Goal: Transaction & Acquisition: Purchase product/service

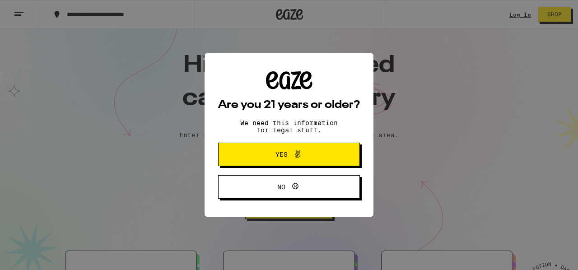
click at [290, 163] on button "Yes" at bounding box center [289, 154] width 142 height 23
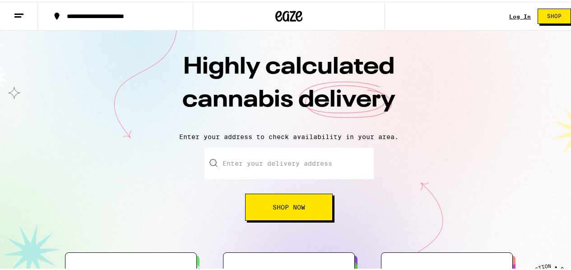
click at [422, 16] on link "Log In" at bounding box center [520, 15] width 22 height 6
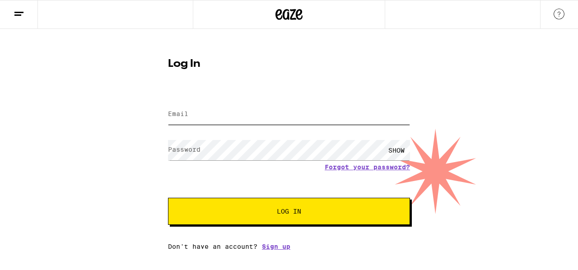
type input "[EMAIL_ADDRESS][DOMAIN_NAME]"
click at [303, 186] on div "Email Email [EMAIL_ADDRESS][DOMAIN_NAME] Password Password SHOW Forgot your pas…" at bounding box center [289, 171] width 242 height 158
click at [303, 186] on button "Log In" at bounding box center [289, 211] width 242 height 27
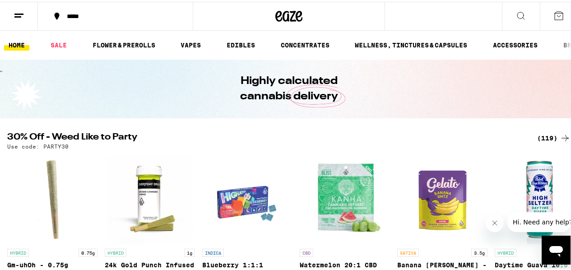
scroll to position [75, 0]
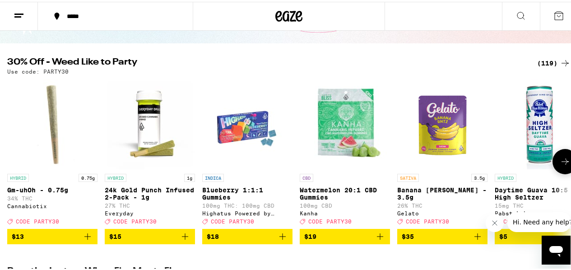
click at [422, 158] on icon at bounding box center [565, 159] width 11 height 11
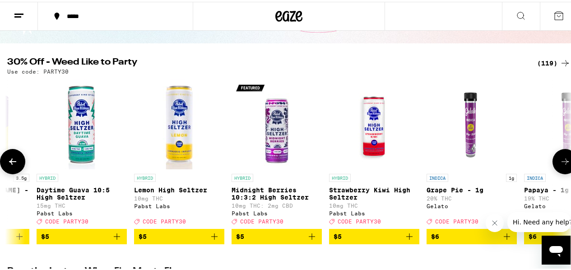
click at [422, 158] on icon at bounding box center [565, 159] width 11 height 11
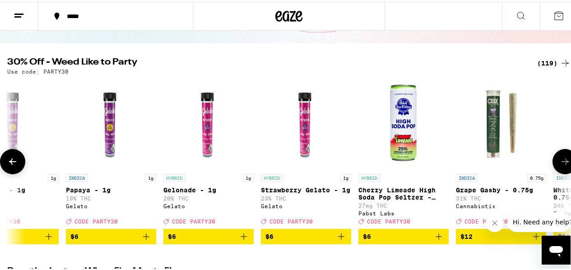
click at [422, 158] on icon at bounding box center [565, 159] width 11 height 11
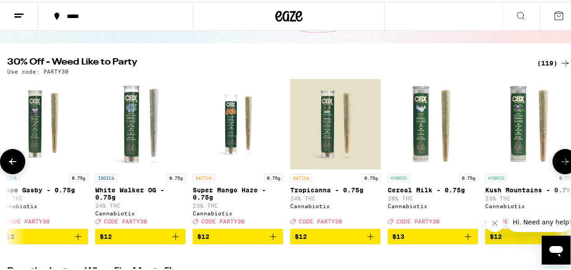
click at [422, 158] on icon at bounding box center [565, 159] width 11 height 11
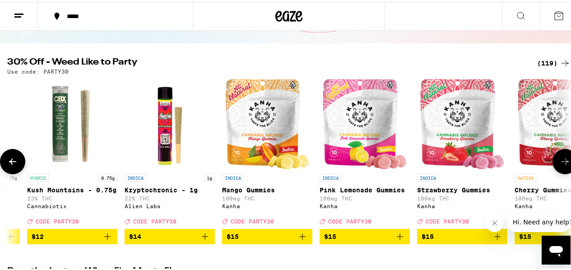
click at [422, 158] on icon at bounding box center [565, 159] width 11 height 11
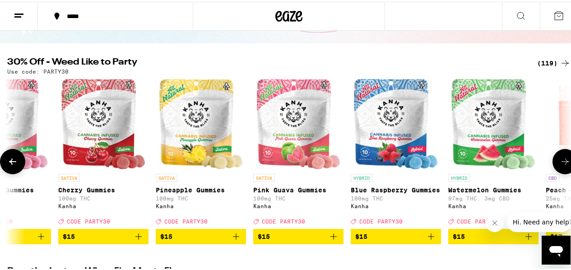
click at [422, 158] on icon at bounding box center [565, 159] width 11 height 11
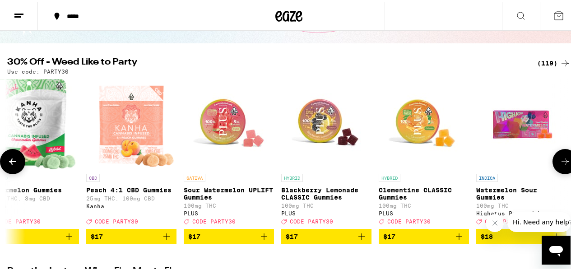
click at [422, 158] on icon at bounding box center [565, 159] width 11 height 11
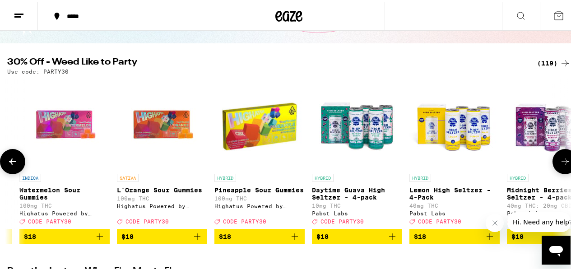
click at [422, 158] on icon at bounding box center [565, 159] width 11 height 11
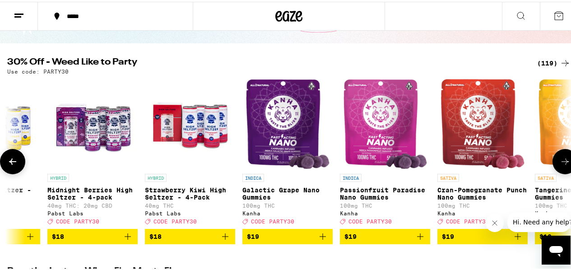
click at [422, 158] on icon at bounding box center [565, 159] width 11 height 11
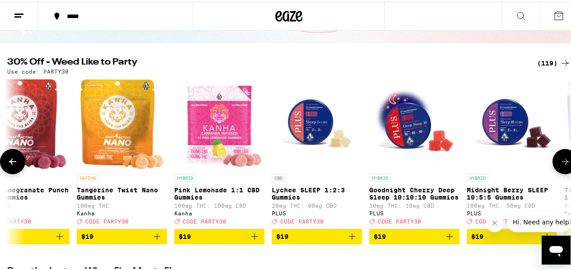
click at [422, 158] on icon at bounding box center [565, 159] width 11 height 11
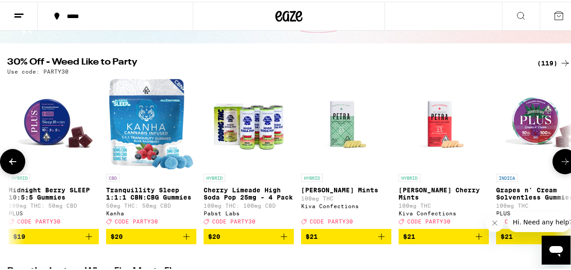
click at [422, 158] on icon at bounding box center [565, 159] width 11 height 11
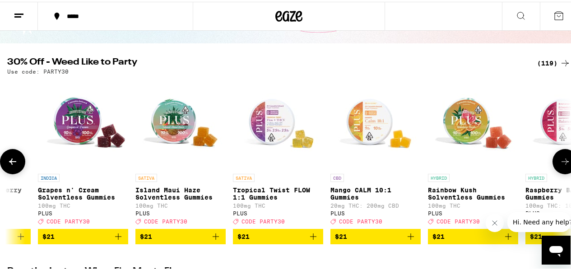
click at [422, 158] on icon at bounding box center [565, 159] width 11 height 11
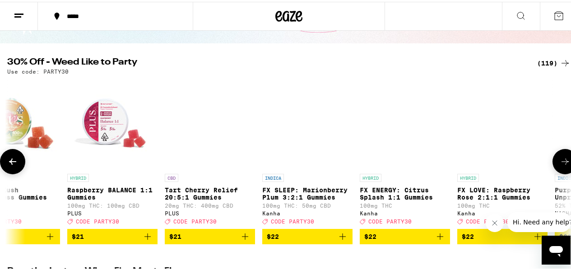
click at [422, 158] on icon at bounding box center [565, 159] width 11 height 11
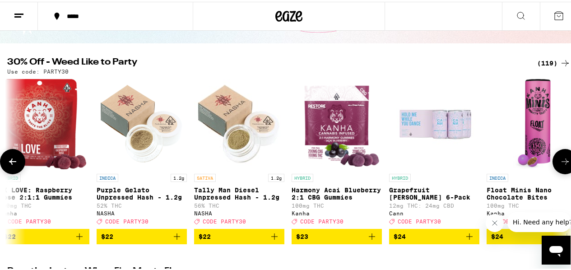
click at [422, 158] on icon at bounding box center [565, 159] width 11 height 11
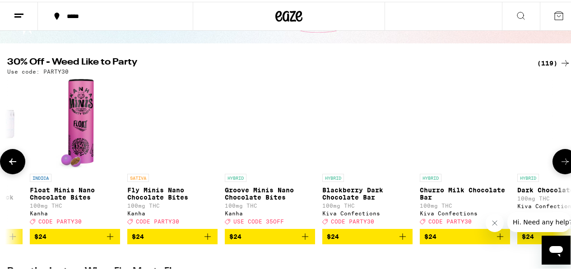
scroll to position [0, 6411]
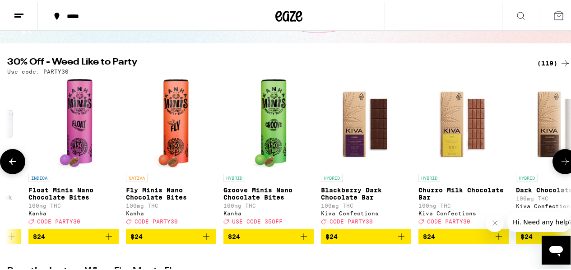
click at [422, 158] on icon at bounding box center [565, 159] width 11 height 11
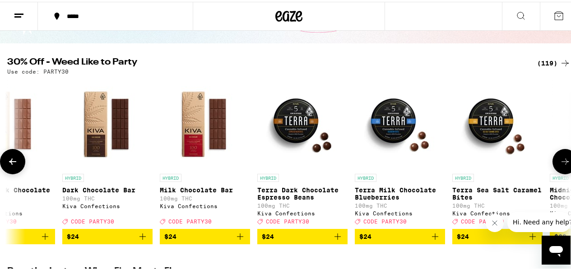
click at [422, 158] on icon at bounding box center [565, 159] width 11 height 11
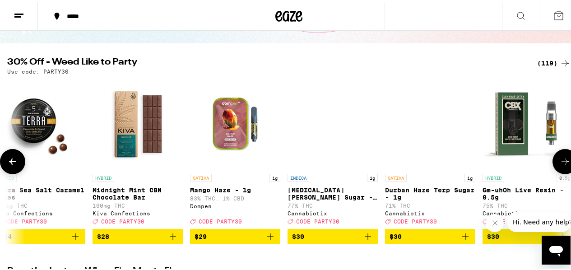
scroll to position [0, 7324]
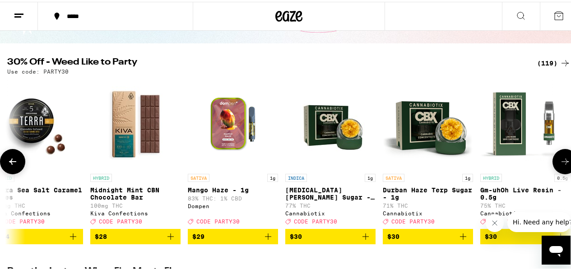
click at [422, 158] on icon at bounding box center [565, 159] width 11 height 11
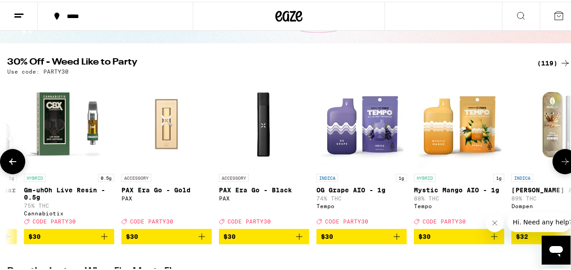
scroll to position [0, 7782]
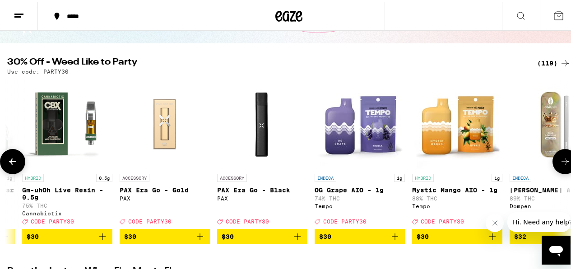
click at [422, 161] on icon at bounding box center [565, 159] width 11 height 11
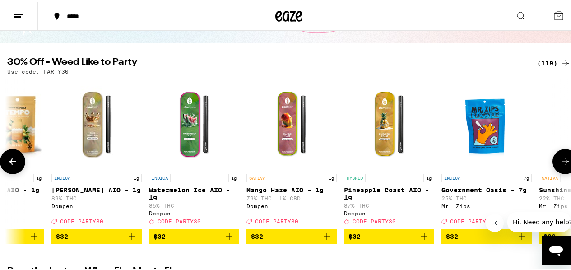
click at [422, 161] on icon at bounding box center [565, 159] width 11 height 11
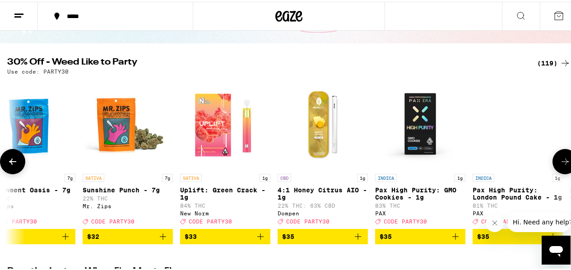
scroll to position [0, 8698]
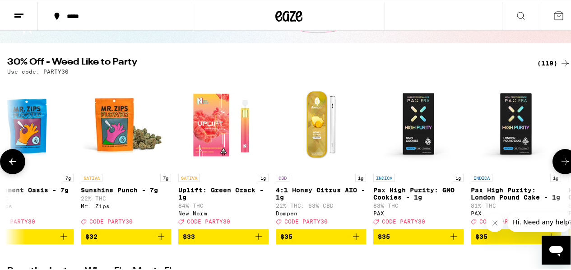
click at [10, 163] on icon at bounding box center [12, 160] width 7 height 6
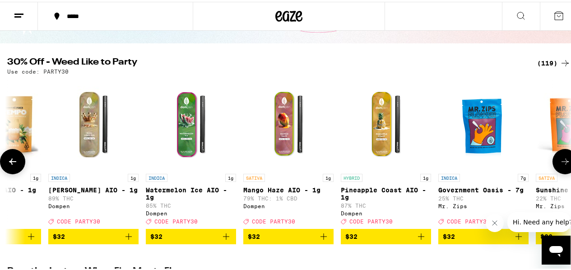
scroll to position [0, 8240]
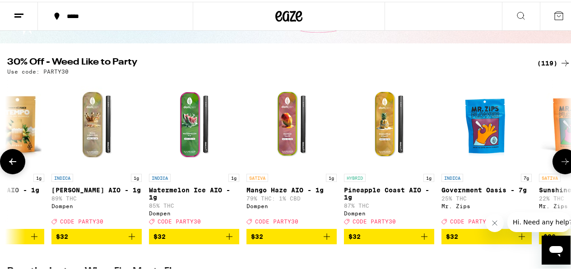
click at [422, 161] on icon at bounding box center [565, 159] width 11 height 11
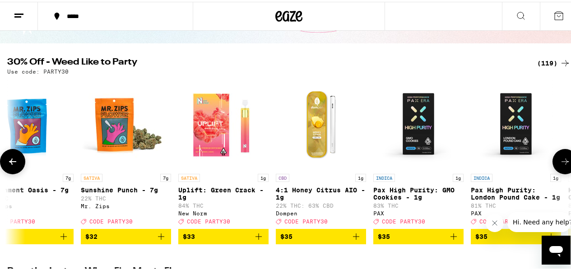
click at [422, 161] on icon at bounding box center [565, 159] width 11 height 11
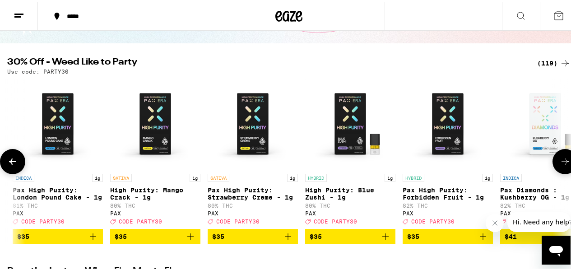
click at [422, 161] on icon at bounding box center [565, 159] width 11 height 11
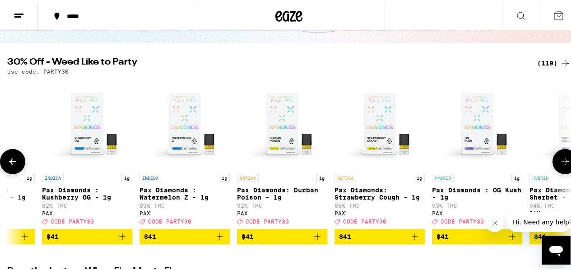
click at [422, 161] on icon at bounding box center [565, 159] width 11 height 11
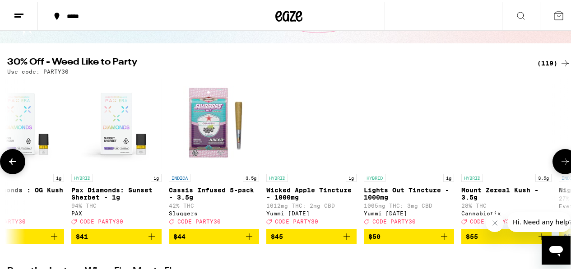
click at [422, 161] on icon at bounding box center [565, 159] width 11 height 11
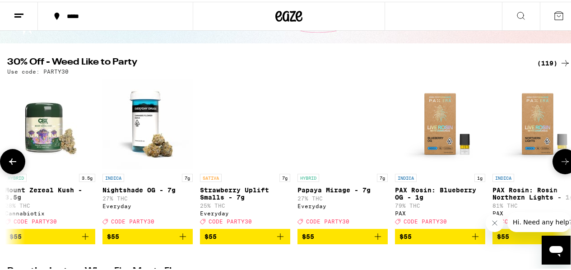
scroll to position [0, 10530]
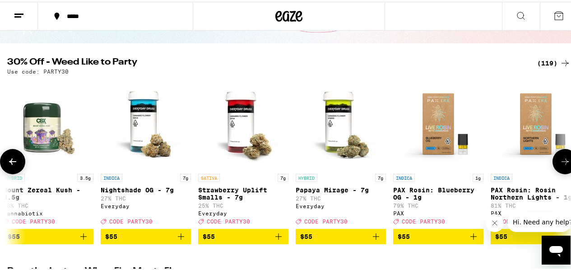
click at [11, 163] on icon at bounding box center [12, 160] width 7 height 6
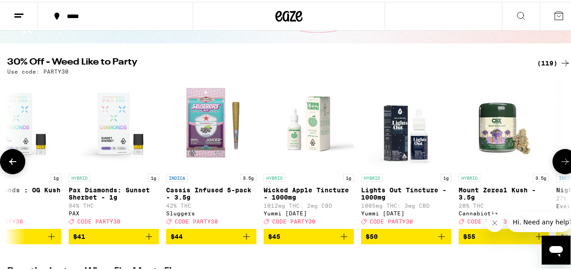
scroll to position [0, 10072]
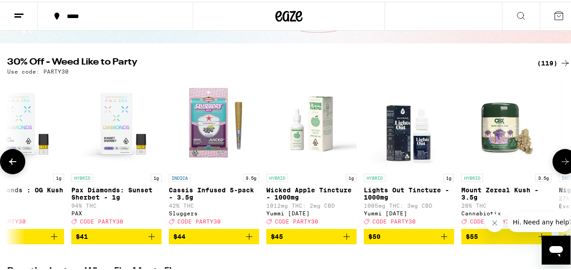
click at [422, 159] on button at bounding box center [564, 159] width 25 height 25
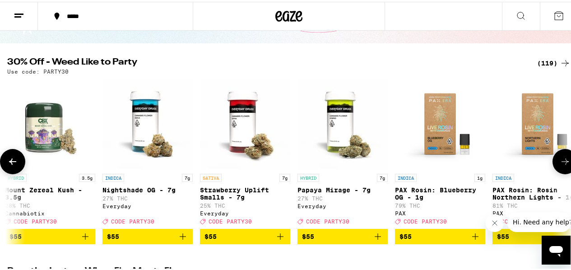
scroll to position [0, 10530]
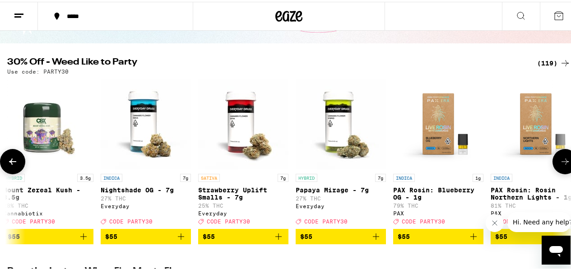
click at [376, 186] on icon "Add to bag" at bounding box center [375, 234] width 11 height 11
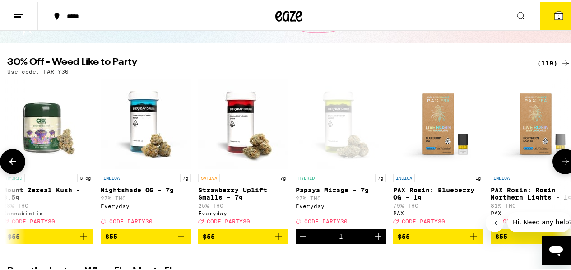
click at [0, 160] on div at bounding box center [12, 159] width 25 height 25
click at [8, 159] on icon at bounding box center [12, 159] width 11 height 11
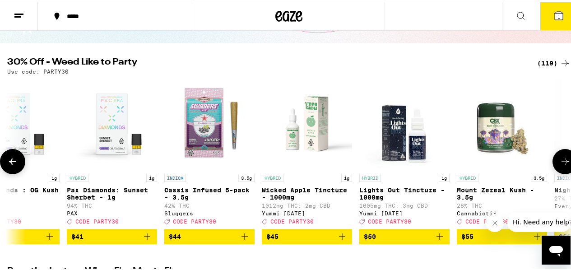
click at [8, 159] on icon at bounding box center [12, 159] width 11 height 11
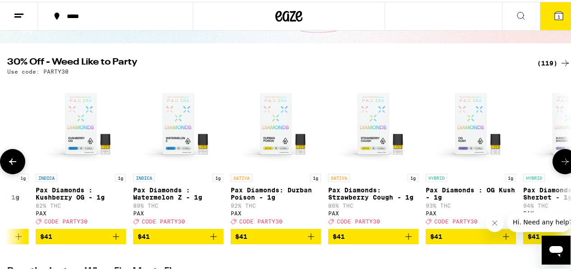
scroll to position [0, 9619]
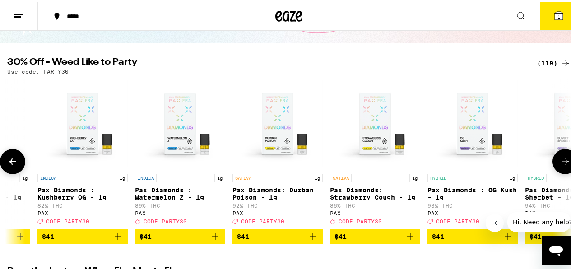
click at [13, 162] on icon at bounding box center [12, 159] width 11 height 11
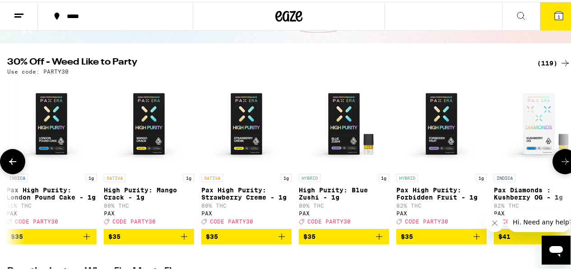
scroll to position [0, 9161]
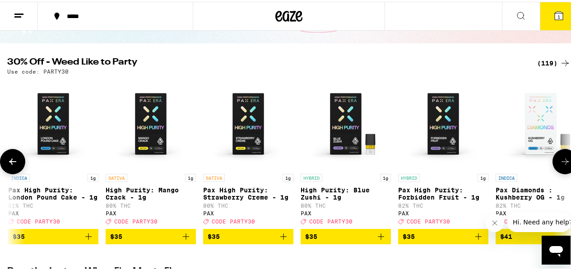
click at [13, 162] on icon at bounding box center [12, 159] width 11 height 11
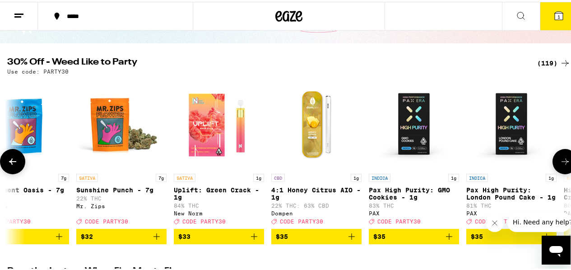
click at [13, 162] on icon at bounding box center [12, 159] width 11 height 11
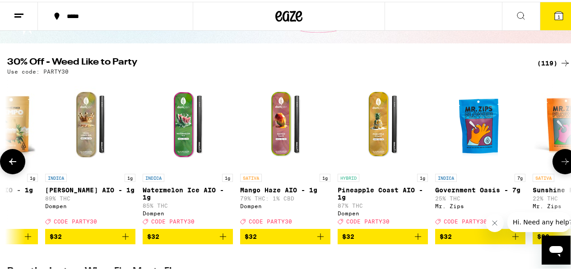
scroll to position [0, 8245]
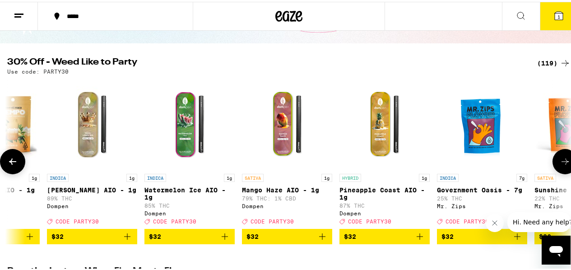
click at [422, 155] on button at bounding box center [564, 159] width 25 height 25
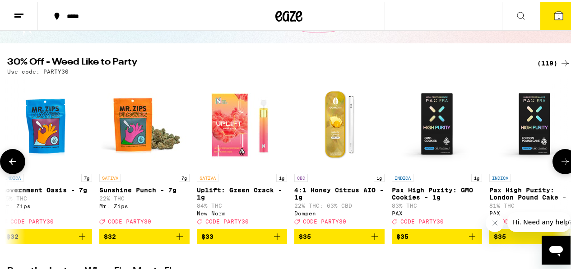
click at [422, 155] on button at bounding box center [564, 159] width 25 height 25
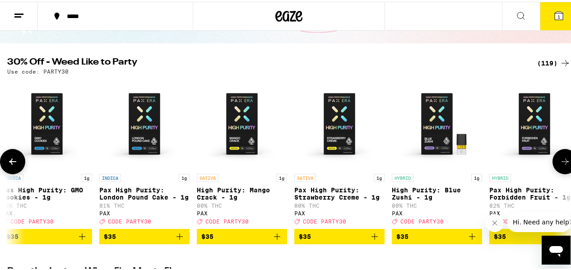
click at [422, 154] on button at bounding box center [564, 159] width 25 height 25
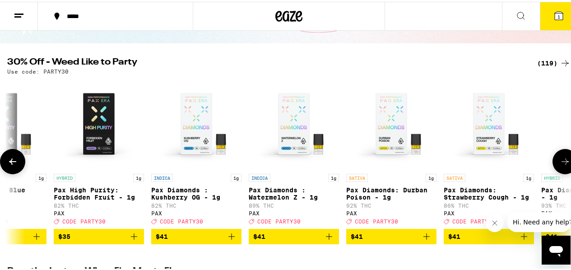
click at [422, 154] on button at bounding box center [564, 159] width 25 height 25
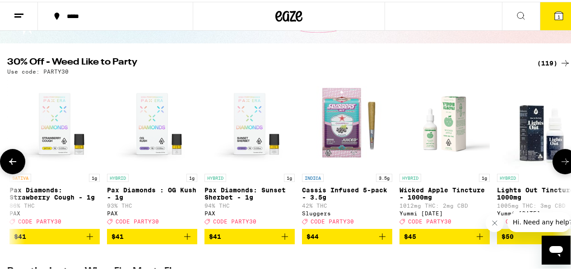
click at [422, 154] on button at bounding box center [564, 159] width 25 height 25
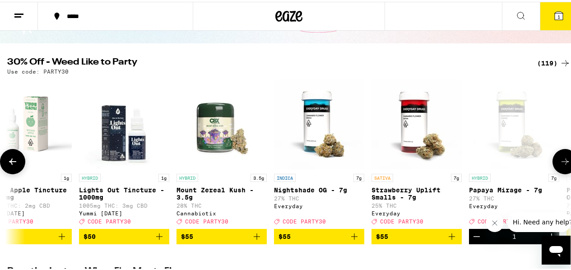
click at [422, 154] on button at bounding box center [564, 159] width 25 height 25
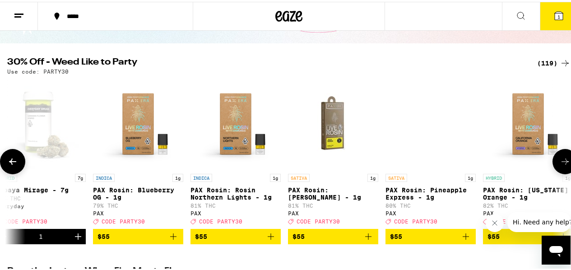
click at [422, 154] on button at bounding box center [564, 159] width 25 height 25
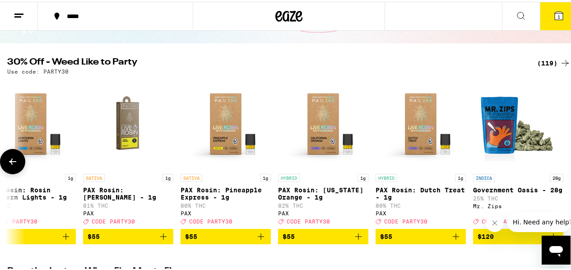
scroll to position [0, 11042]
click at [422, 154] on div at bounding box center [564, 159] width 25 height 25
click at [0, 160] on div at bounding box center [12, 159] width 25 height 25
click at [10, 161] on icon at bounding box center [12, 159] width 11 height 11
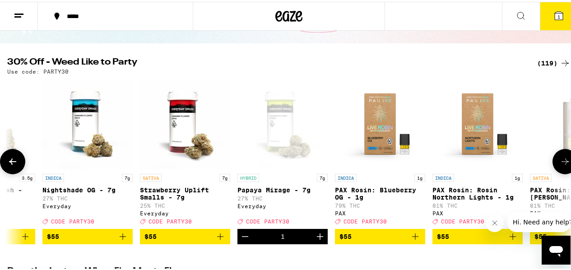
click at [10, 161] on icon at bounding box center [12, 159] width 11 height 11
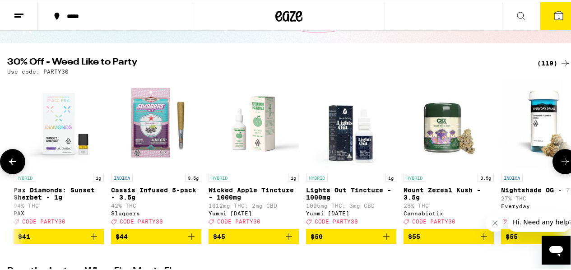
click at [10, 161] on icon at bounding box center [12, 159] width 11 height 11
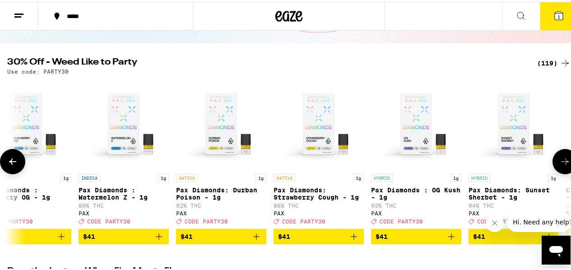
click at [10, 161] on icon at bounding box center [12, 159] width 11 height 11
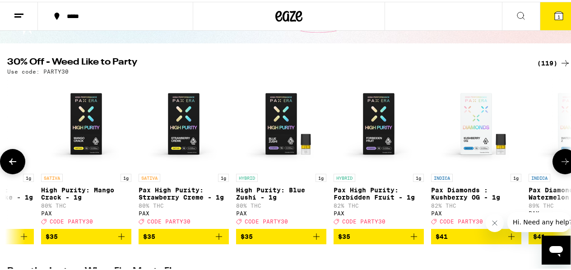
click at [10, 161] on icon at bounding box center [12, 159] width 11 height 11
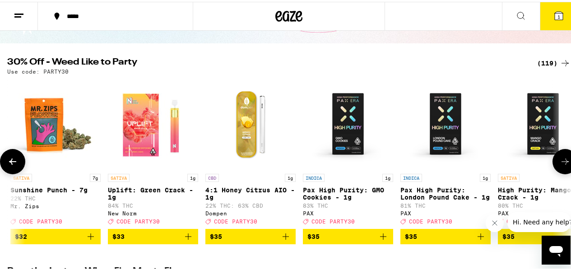
click at [10, 161] on icon at bounding box center [12, 159] width 11 height 11
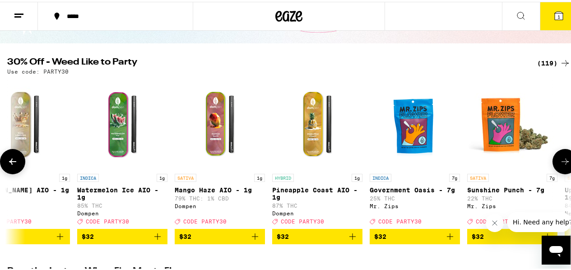
click at [10, 161] on icon at bounding box center [12, 159] width 11 height 11
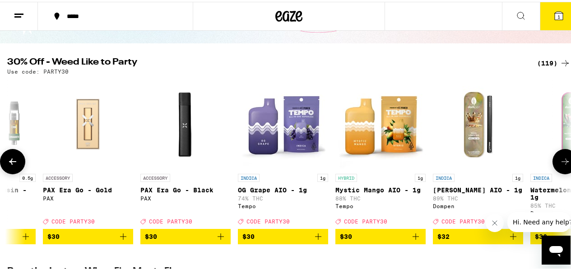
click at [10, 161] on icon at bounding box center [12, 159] width 11 height 11
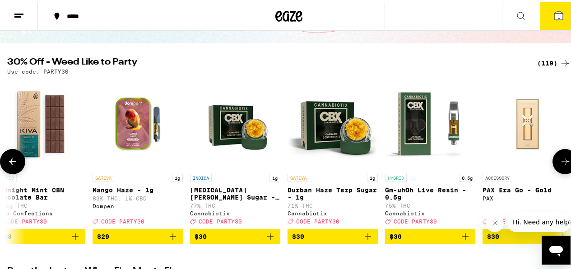
click at [10, 160] on icon at bounding box center [12, 159] width 11 height 11
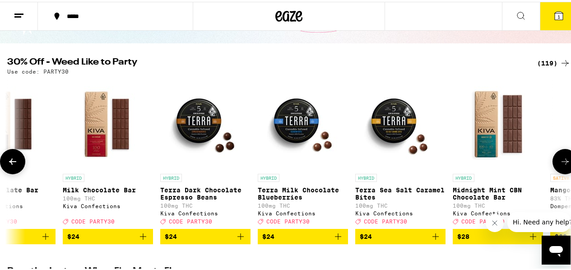
click at [10, 160] on icon at bounding box center [12, 159] width 11 height 11
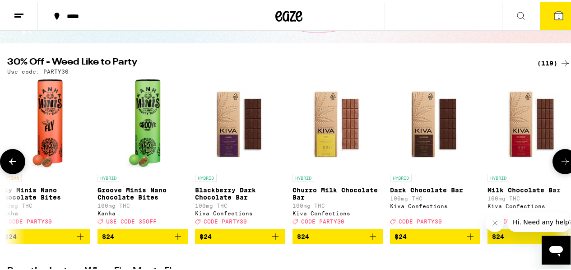
click at [10, 160] on icon at bounding box center [12, 159] width 11 height 11
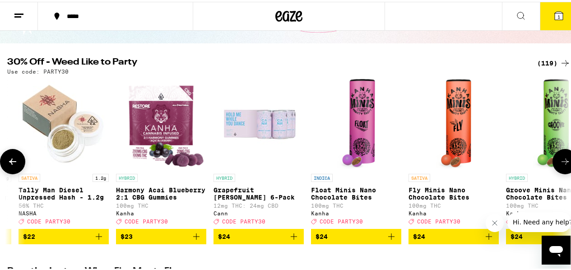
click at [10, 160] on icon at bounding box center [12, 159] width 11 height 11
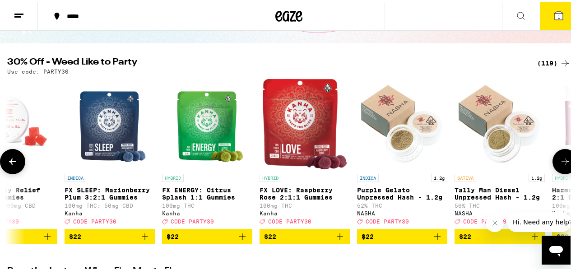
click at [10, 160] on icon at bounding box center [12, 159] width 11 height 11
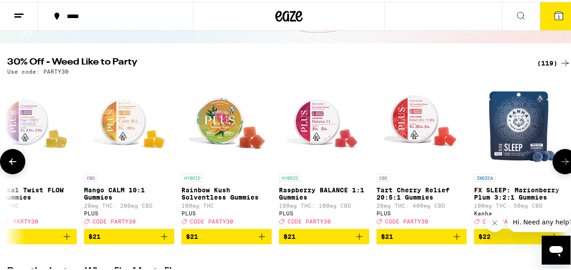
click at [11, 160] on icon at bounding box center [12, 159] width 11 height 11
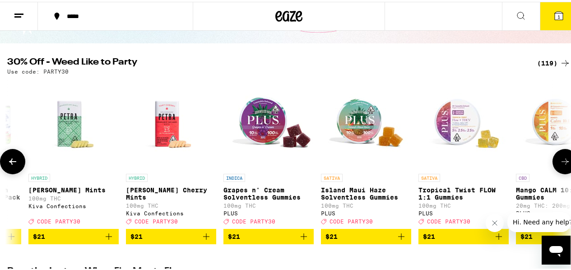
click at [11, 160] on icon at bounding box center [12, 159] width 11 height 11
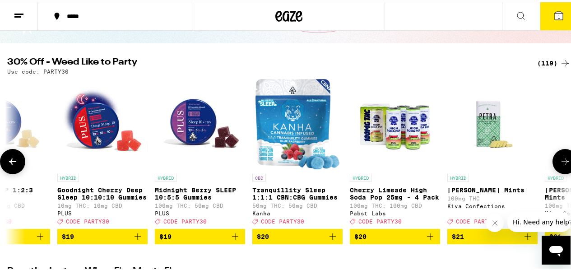
click at [11, 160] on icon at bounding box center [12, 159] width 11 height 11
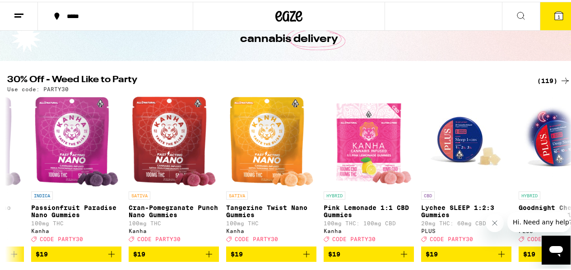
scroll to position [57, 0]
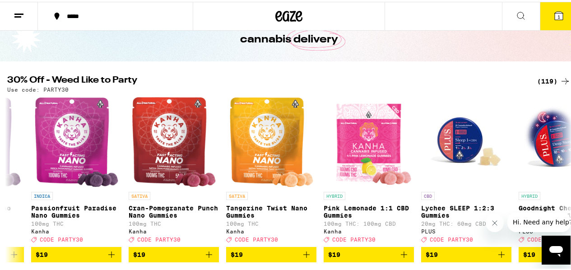
click at [422, 10] on icon at bounding box center [558, 14] width 11 height 11
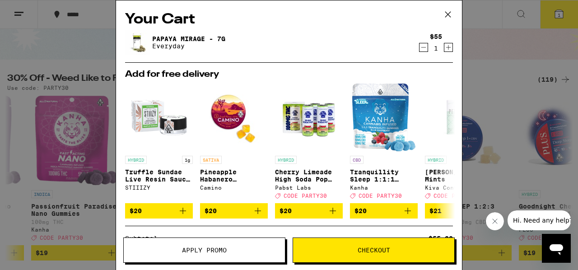
click at [422, 49] on icon "Increment" at bounding box center [448, 47] width 8 height 11
click at [203, 186] on button "Apply Promo" at bounding box center [204, 249] width 162 height 25
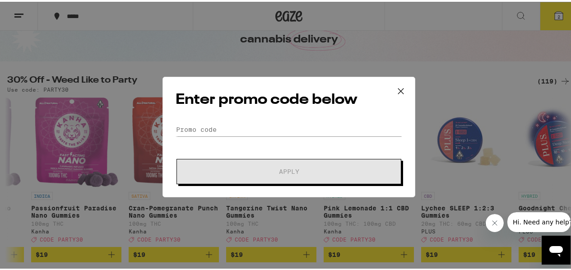
click at [222, 116] on div "Enter promo code below Promo Code Apply" at bounding box center [288, 135] width 253 height 120
click at [221, 123] on input "Promo Code" at bounding box center [289, 128] width 227 height 14
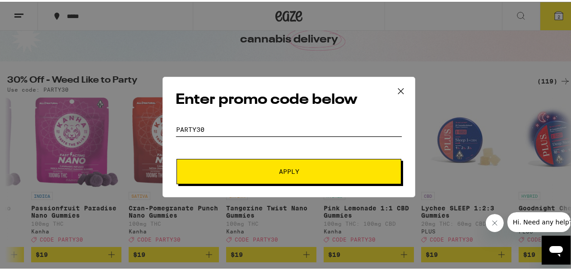
type input "party30"
click at [176, 157] on button "Apply" at bounding box center [288, 169] width 225 height 25
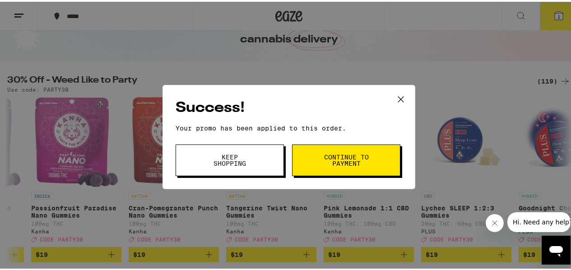
click at [350, 166] on button "Continue to payment" at bounding box center [346, 159] width 108 height 32
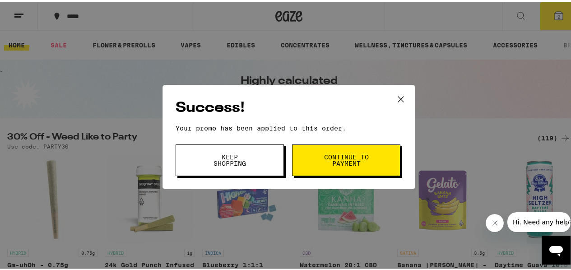
click at [398, 98] on icon at bounding box center [400, 96] width 5 height 5
click at [398, 96] on icon at bounding box center [401, 98] width 14 height 14
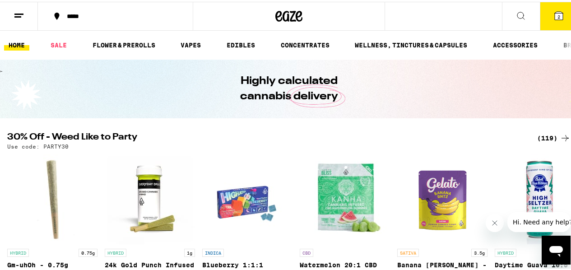
scroll to position [57, 0]
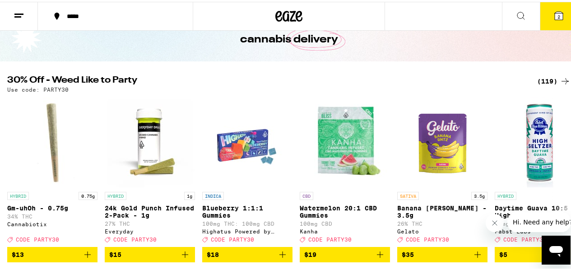
click at [211, 158] on div "Success! Your promo has been applied to this order. Promo Code Keep Shopping Co…" at bounding box center [289, 135] width 578 height 270
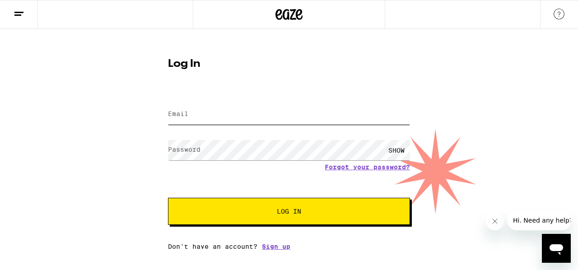
type input "[EMAIL_ADDRESS][DOMAIN_NAME]"
click at [332, 186] on button "Log In" at bounding box center [289, 211] width 242 height 27
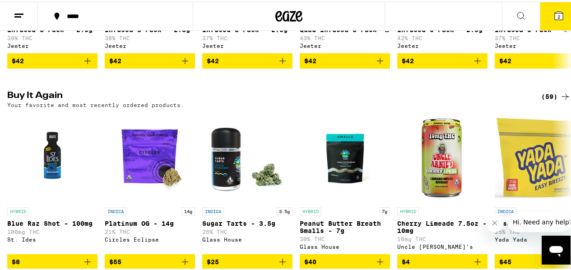
scroll to position [526, 0]
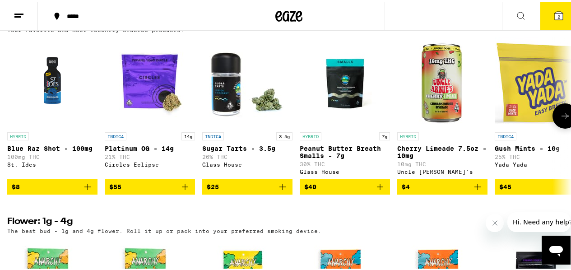
click at [184, 186] on icon "Add to bag" at bounding box center [185, 185] width 11 height 11
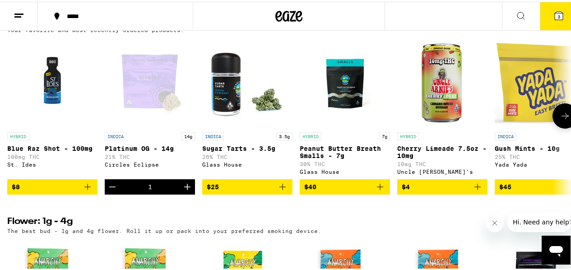
click at [422, 127] on button at bounding box center [564, 114] width 25 height 25
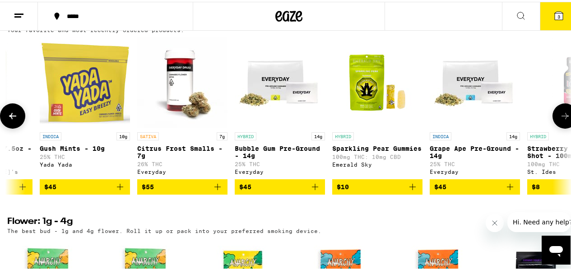
scroll to position [0, 458]
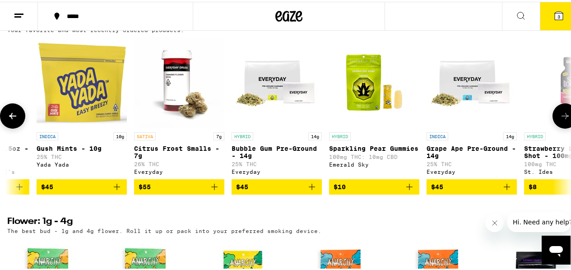
click at [422, 127] on button at bounding box center [564, 114] width 25 height 25
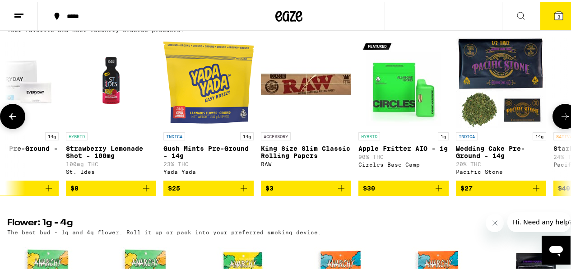
click at [422, 127] on button at bounding box center [564, 114] width 25 height 25
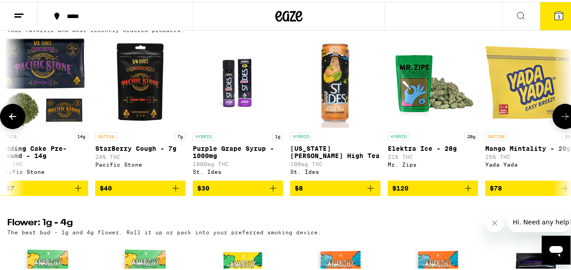
click at [422, 127] on button at bounding box center [564, 114] width 25 height 25
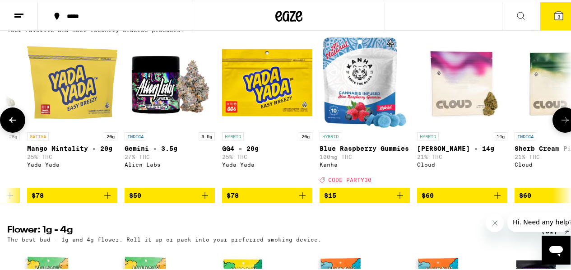
click at [422, 124] on icon at bounding box center [565, 118] width 11 height 11
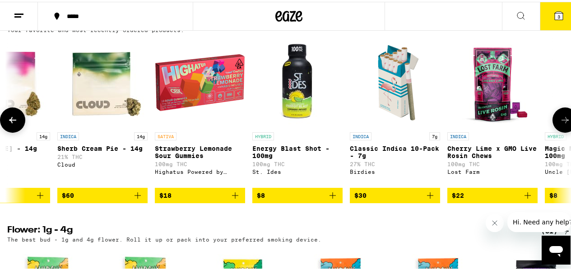
scroll to position [0, 2290]
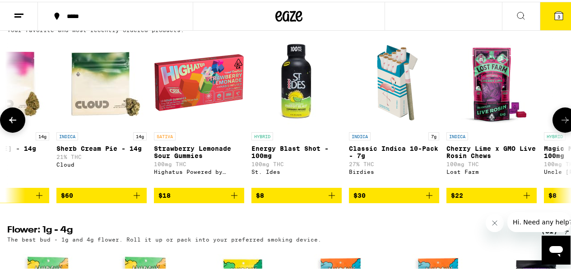
click at [7, 127] on button at bounding box center [12, 118] width 25 height 25
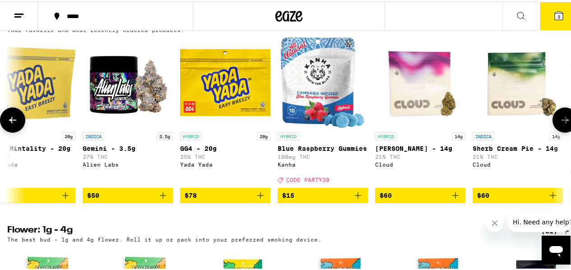
click at [7, 127] on button at bounding box center [12, 118] width 25 height 25
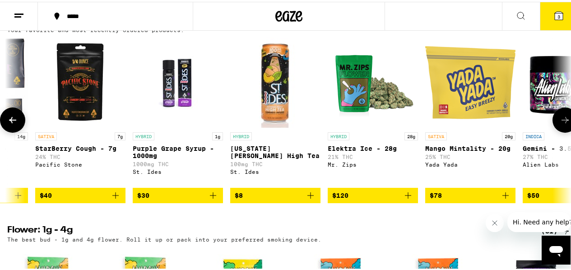
click at [7, 127] on button at bounding box center [12, 118] width 25 height 25
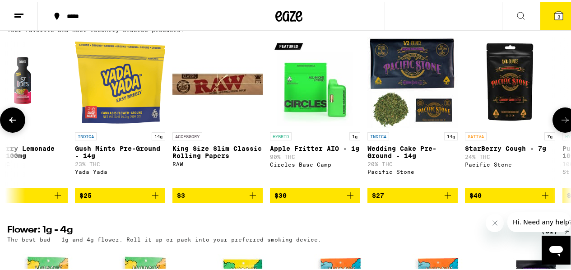
click at [7, 127] on button at bounding box center [12, 118] width 25 height 25
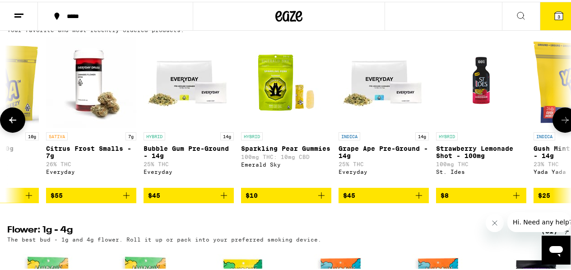
scroll to position [0, 545]
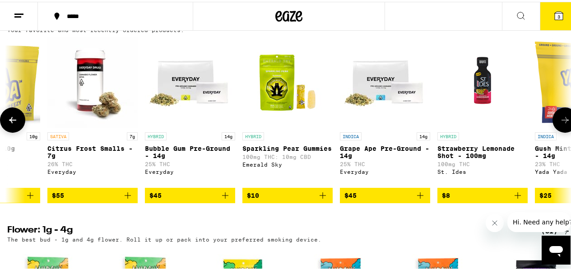
click at [422, 124] on icon at bounding box center [565, 118] width 11 height 11
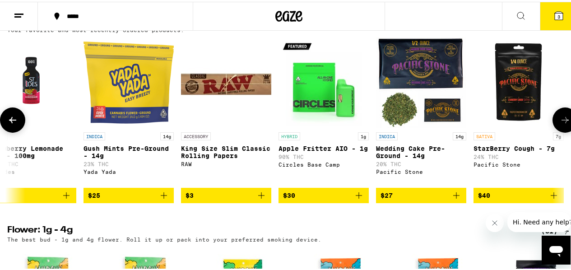
click at [422, 124] on icon at bounding box center [565, 118] width 11 height 11
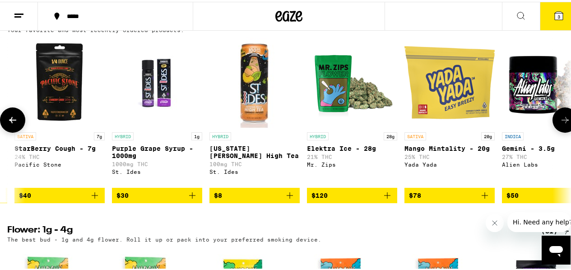
click at [422, 124] on icon at bounding box center [565, 118] width 11 height 11
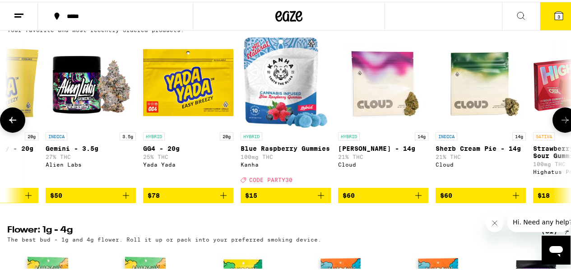
scroll to position [0, 1913]
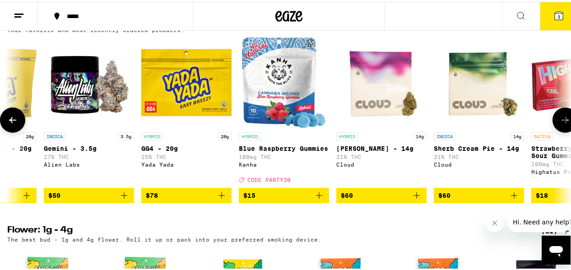
click at [9, 124] on icon at bounding box center [12, 118] width 11 height 11
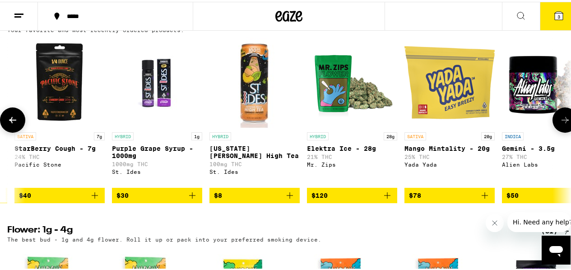
click at [9, 124] on icon at bounding box center [12, 118] width 11 height 11
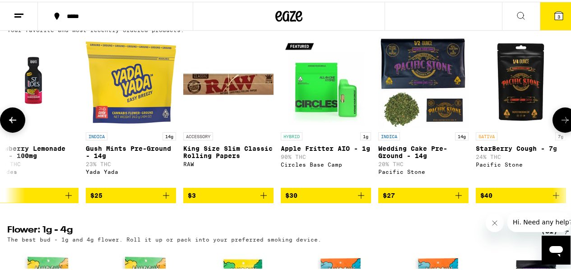
click at [9, 124] on icon at bounding box center [12, 118] width 11 height 11
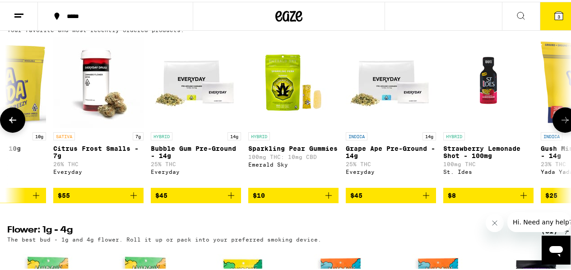
click at [9, 124] on icon at bounding box center [12, 118] width 11 height 11
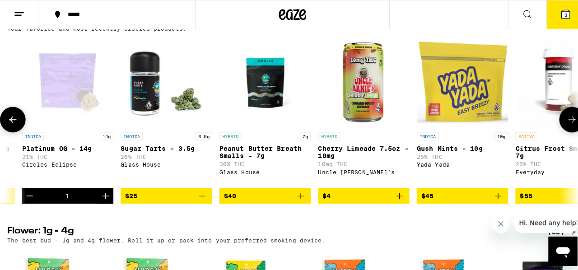
scroll to position [0, 81]
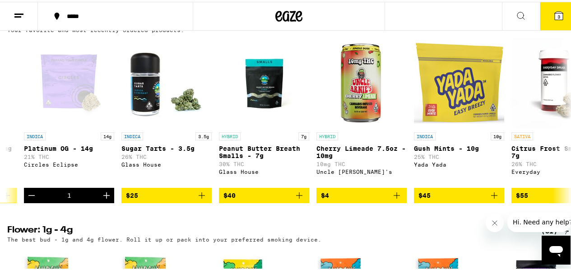
click at [422, 9] on icon at bounding box center [558, 14] width 11 height 11
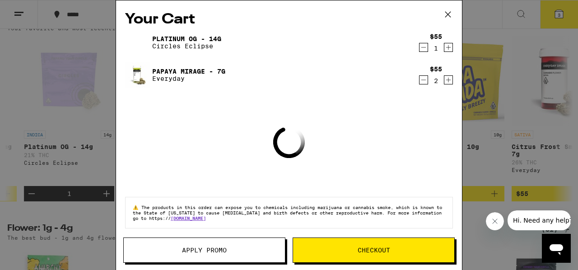
click at [419, 82] on icon "Decrement" at bounding box center [423, 79] width 8 height 11
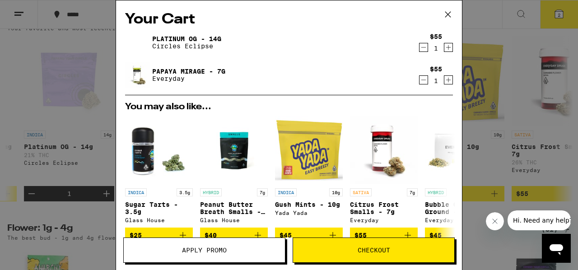
click at [359, 186] on span "Checkout" at bounding box center [373, 250] width 32 height 6
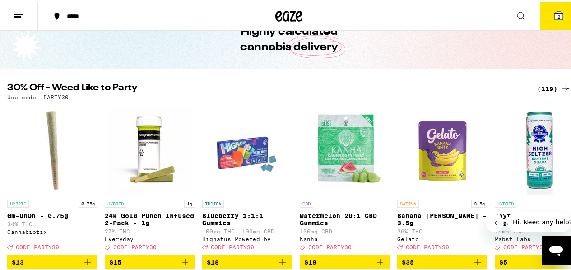
scroll to position [75, 0]
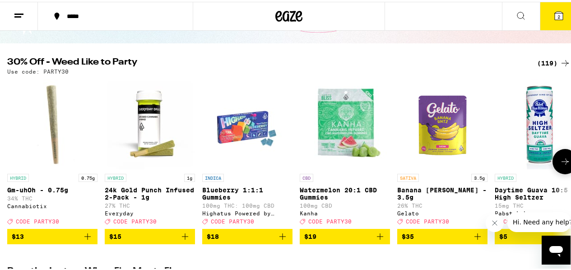
click at [422, 158] on icon at bounding box center [565, 159] width 11 height 11
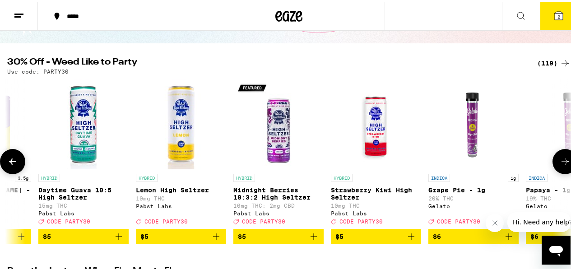
click at [422, 158] on icon at bounding box center [565, 159] width 11 height 11
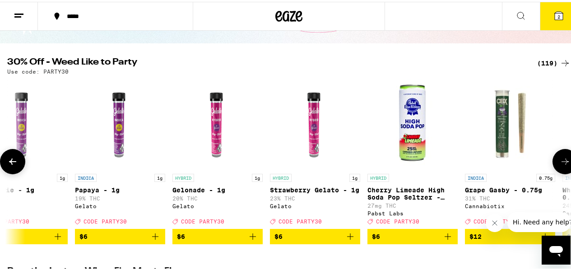
click at [422, 158] on icon at bounding box center [565, 159] width 11 height 11
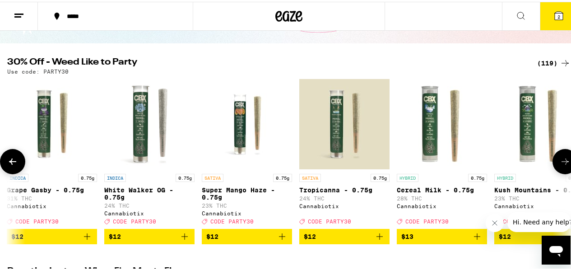
click at [422, 157] on button at bounding box center [564, 159] width 25 height 25
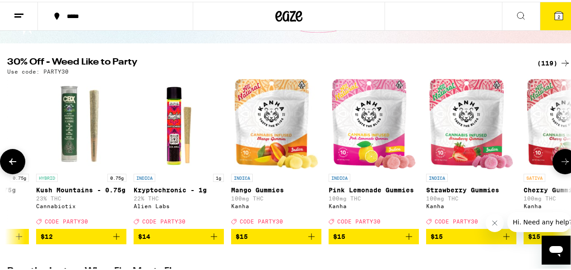
click at [422, 157] on button at bounding box center [564, 159] width 25 height 25
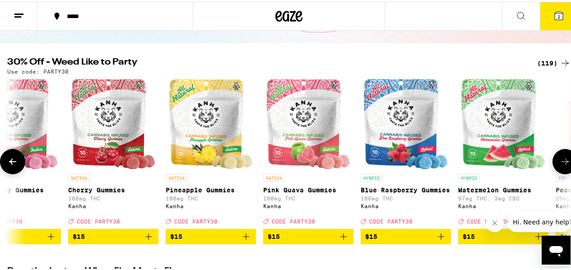
click at [422, 157] on button at bounding box center [564, 159] width 25 height 25
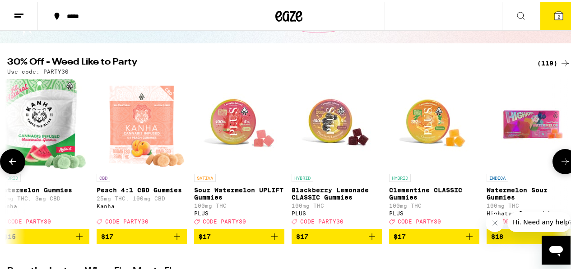
click at [422, 157] on button at bounding box center [564, 159] width 25 height 25
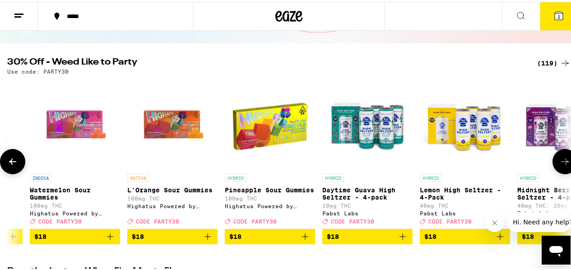
click at [422, 157] on button at bounding box center [564, 159] width 25 height 25
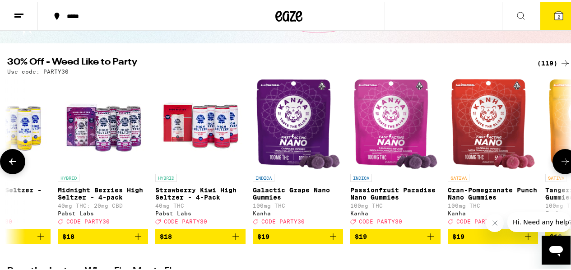
click at [422, 157] on button at bounding box center [564, 159] width 25 height 25
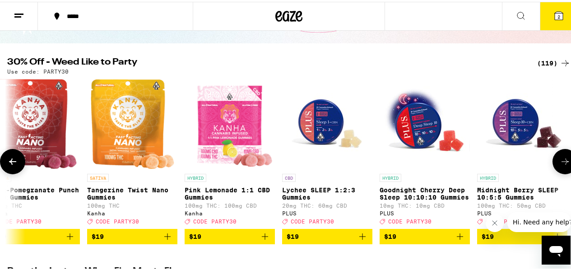
click at [422, 157] on button at bounding box center [564, 159] width 25 height 25
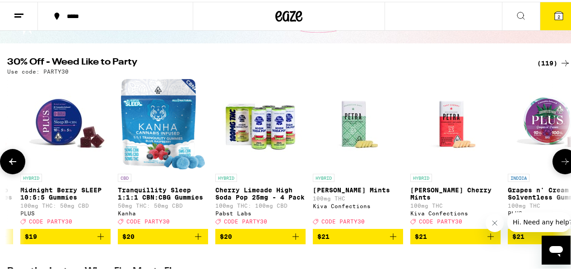
click at [422, 157] on button at bounding box center [564, 159] width 25 height 25
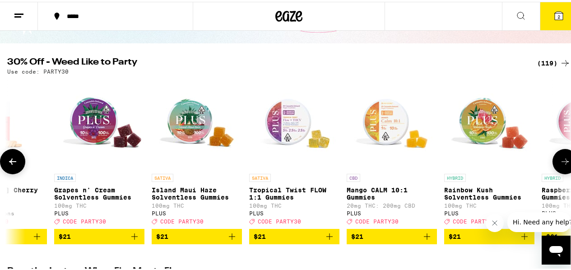
click at [422, 157] on button at bounding box center [564, 159] width 25 height 25
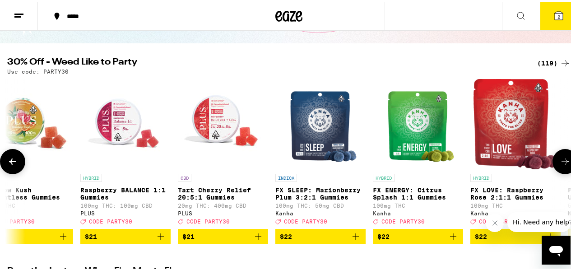
click at [422, 157] on button at bounding box center [564, 159] width 25 height 25
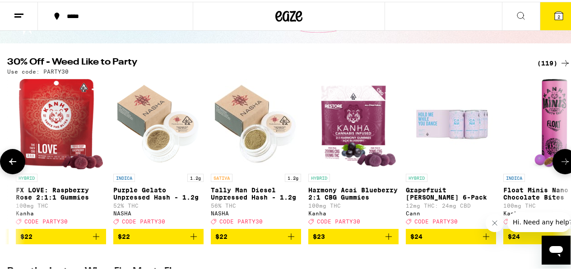
click at [422, 157] on button at bounding box center [564, 159] width 25 height 25
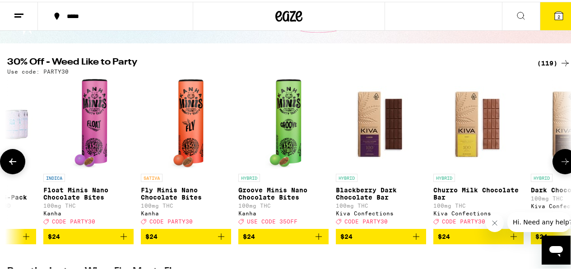
click at [422, 157] on button at bounding box center [564, 159] width 25 height 25
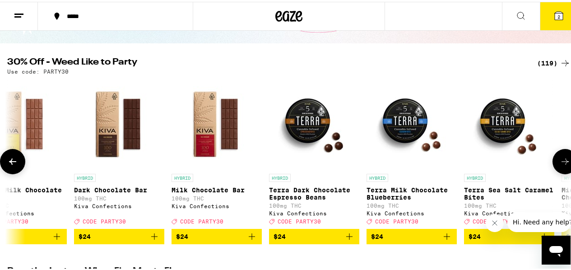
click at [422, 157] on button at bounding box center [564, 159] width 25 height 25
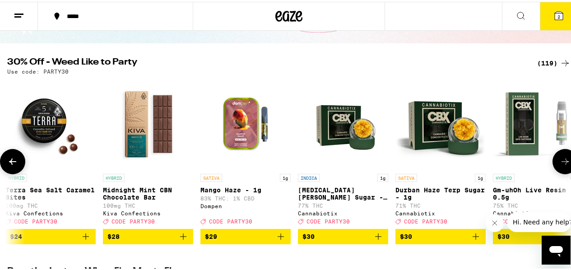
click at [422, 157] on button at bounding box center [564, 159] width 25 height 25
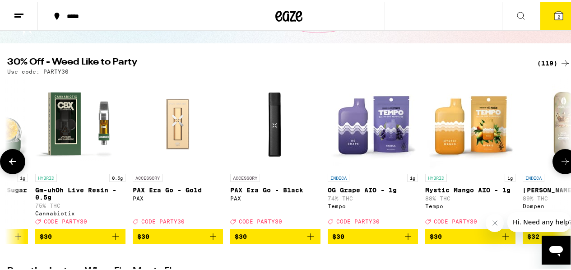
click at [422, 157] on button at bounding box center [564, 159] width 25 height 25
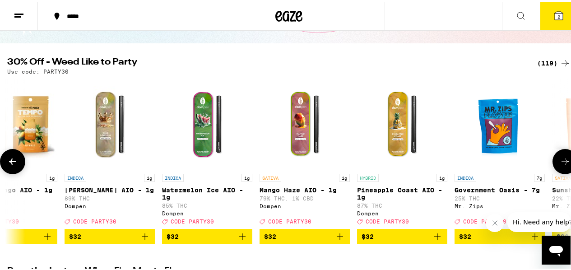
click at [422, 157] on button at bounding box center [564, 159] width 25 height 25
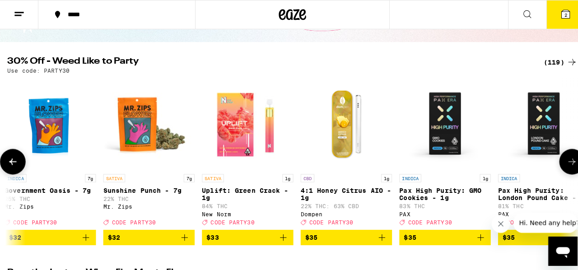
scroll to position [0, 8685]
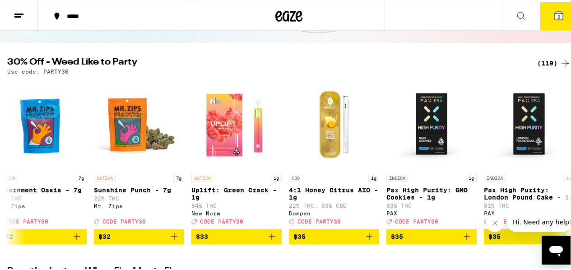
click at [422, 12] on button "2" at bounding box center [559, 14] width 38 height 28
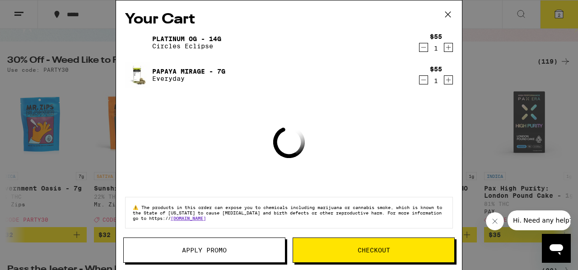
click at [422, 82] on icon "Increment" at bounding box center [448, 79] width 8 height 11
click at [419, 47] on icon "Decrement" at bounding box center [423, 47] width 8 height 11
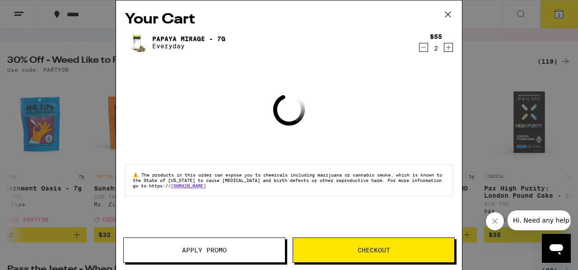
click at [385, 186] on button "Checkout" at bounding box center [373, 249] width 162 height 25
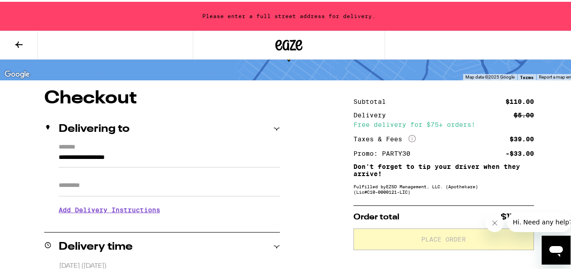
scroll to position [75, 0]
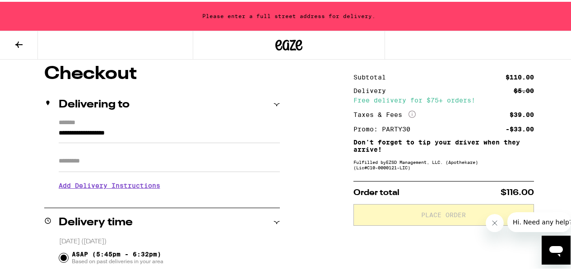
click at [200, 126] on input "**********" at bounding box center [169, 133] width 221 height 15
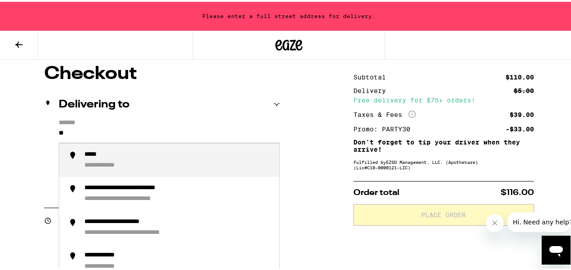
type input "*"
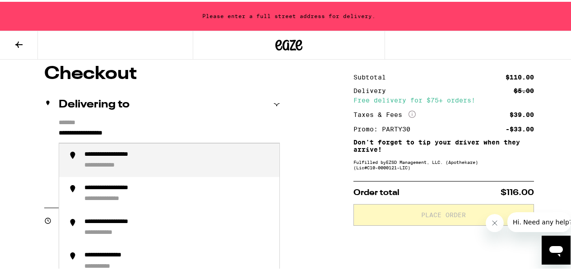
click at [220, 160] on div "**********" at bounding box center [178, 158] width 188 height 19
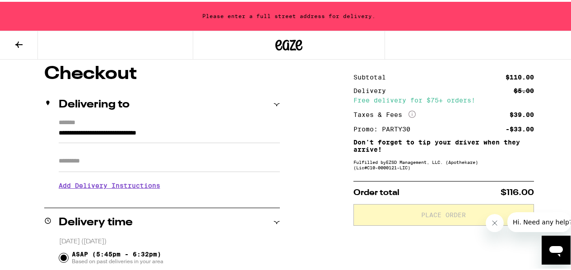
click at [168, 165] on input "Apt/Suite" at bounding box center [169, 159] width 221 height 22
type input "**********"
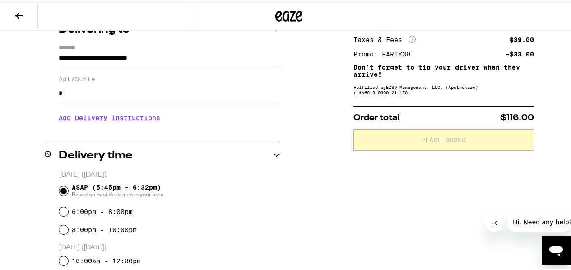
scroll to position [46, 0]
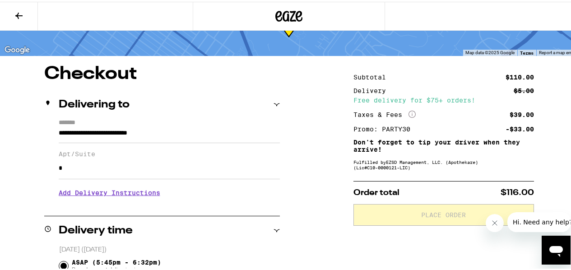
type input "*"
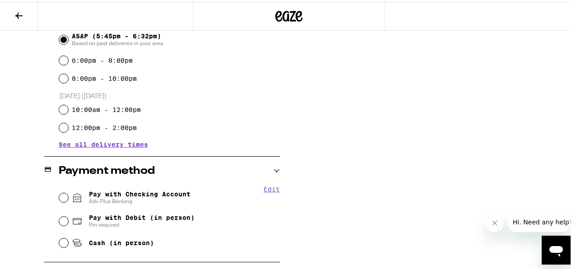
scroll to position [324, 0]
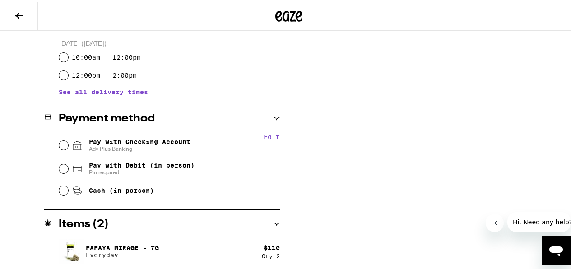
click at [54, 143] on div "Edit Pay with Checking Account Adv Plus Banking Pay with Debit (in person) Pin …" at bounding box center [162, 164] width 236 height 67
click at [64, 143] on input "Pay with Checking Account Adv Plus Banking" at bounding box center [63, 143] width 9 height 9
radio input "true"
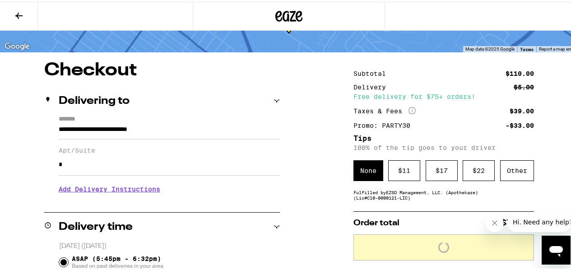
scroll to position [75, 0]
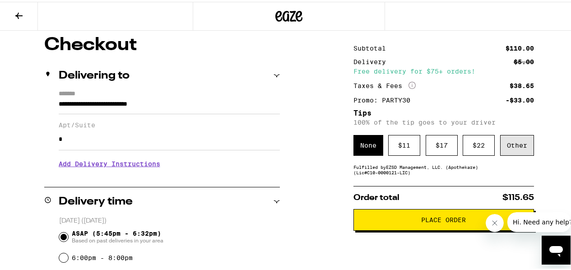
click at [422, 151] on div "Other" at bounding box center [517, 143] width 34 height 21
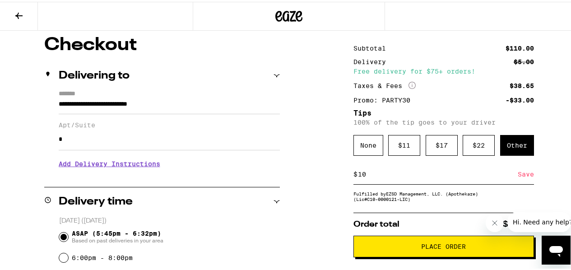
type input "10"
click at [422, 175] on div "Save" at bounding box center [526, 172] width 16 height 20
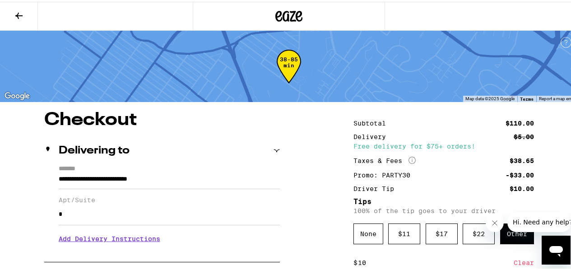
scroll to position [150, 0]
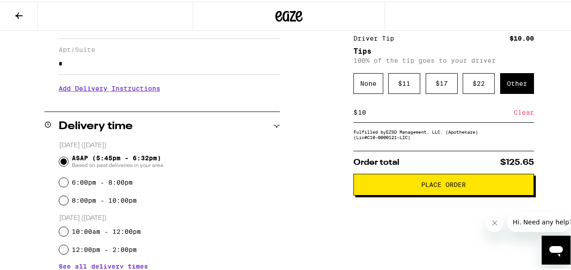
click at [422, 184] on span "Place Order" at bounding box center [443, 183] width 45 height 6
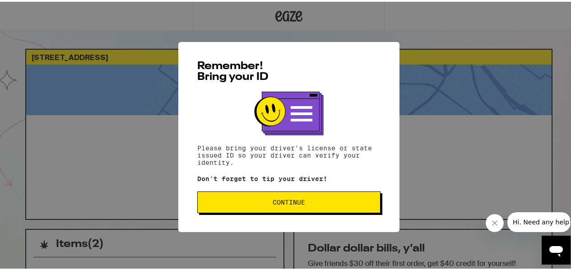
click at [299, 186] on button "Continue" at bounding box center [288, 201] width 183 height 22
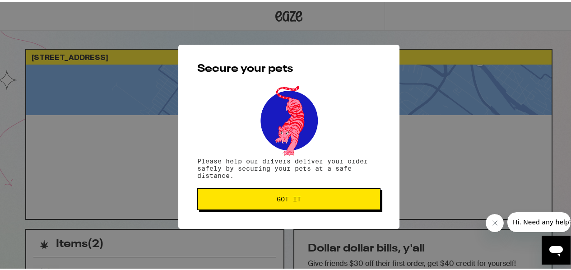
click at [299, 186] on div "Secure your pets Please help our drivers deliver your order safely by securing …" at bounding box center [288, 135] width 221 height 184
click at [299, 186] on button "Got it" at bounding box center [288, 197] width 183 height 22
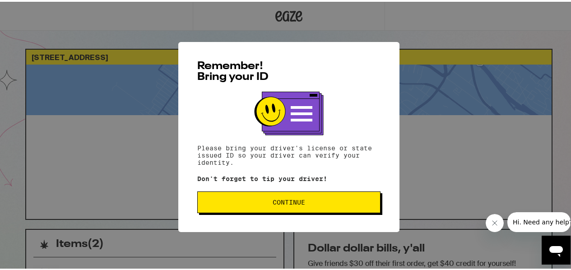
click at [285, 203] on span "Continue" at bounding box center [289, 200] width 32 height 6
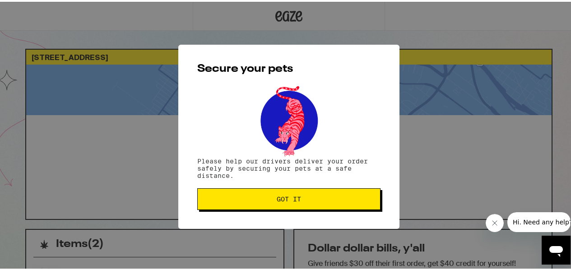
click at [284, 200] on span "Got it" at bounding box center [289, 197] width 24 height 6
